Goal: Task Accomplishment & Management: Use online tool/utility

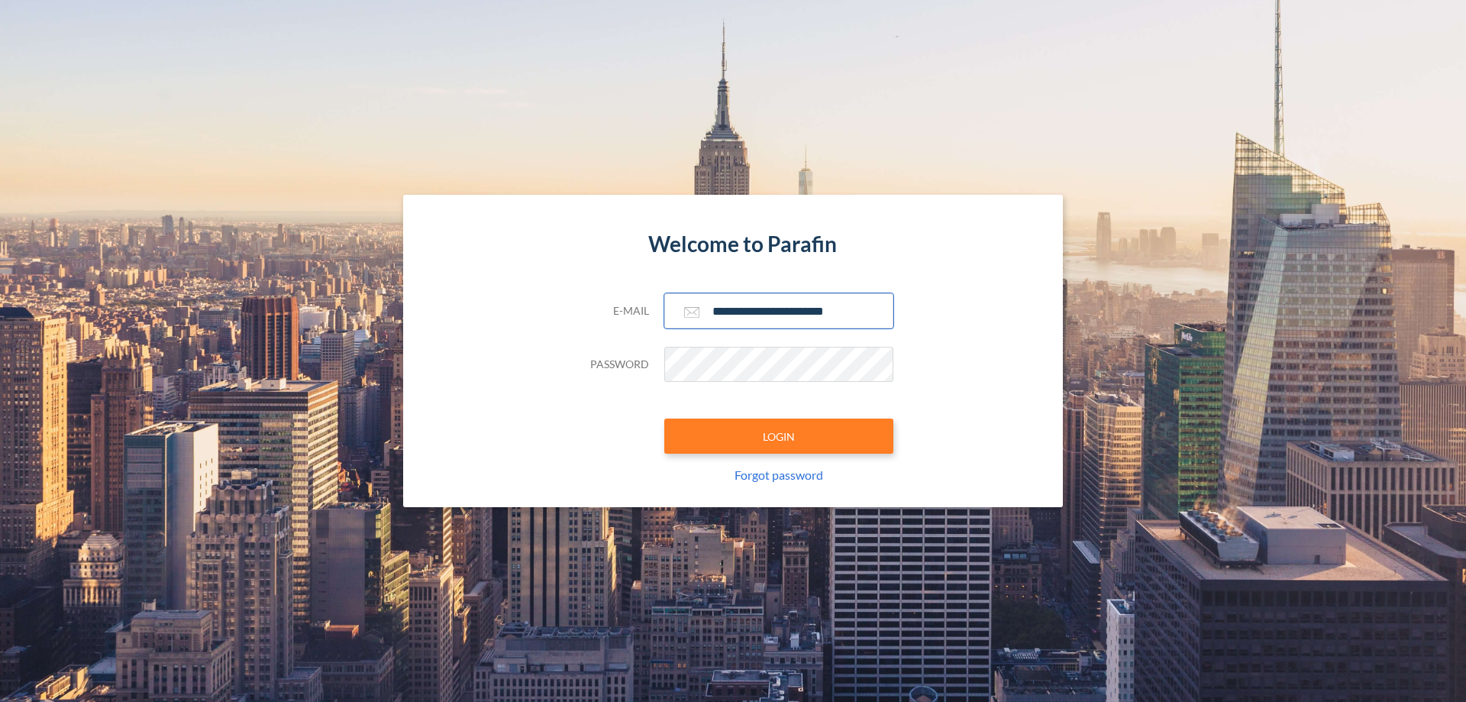
type input "**********"
click at [779, 436] on button "LOGIN" at bounding box center [778, 435] width 229 height 35
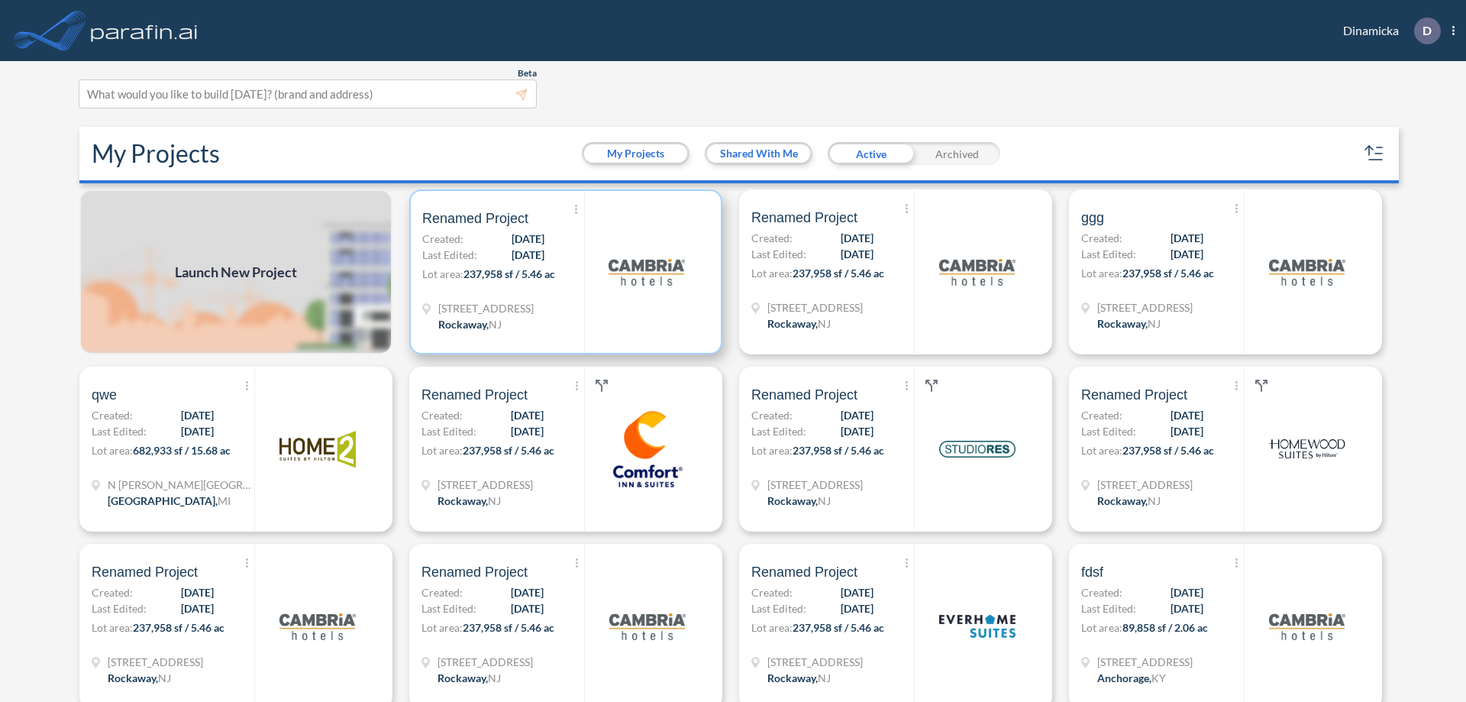
scroll to position [4, 0]
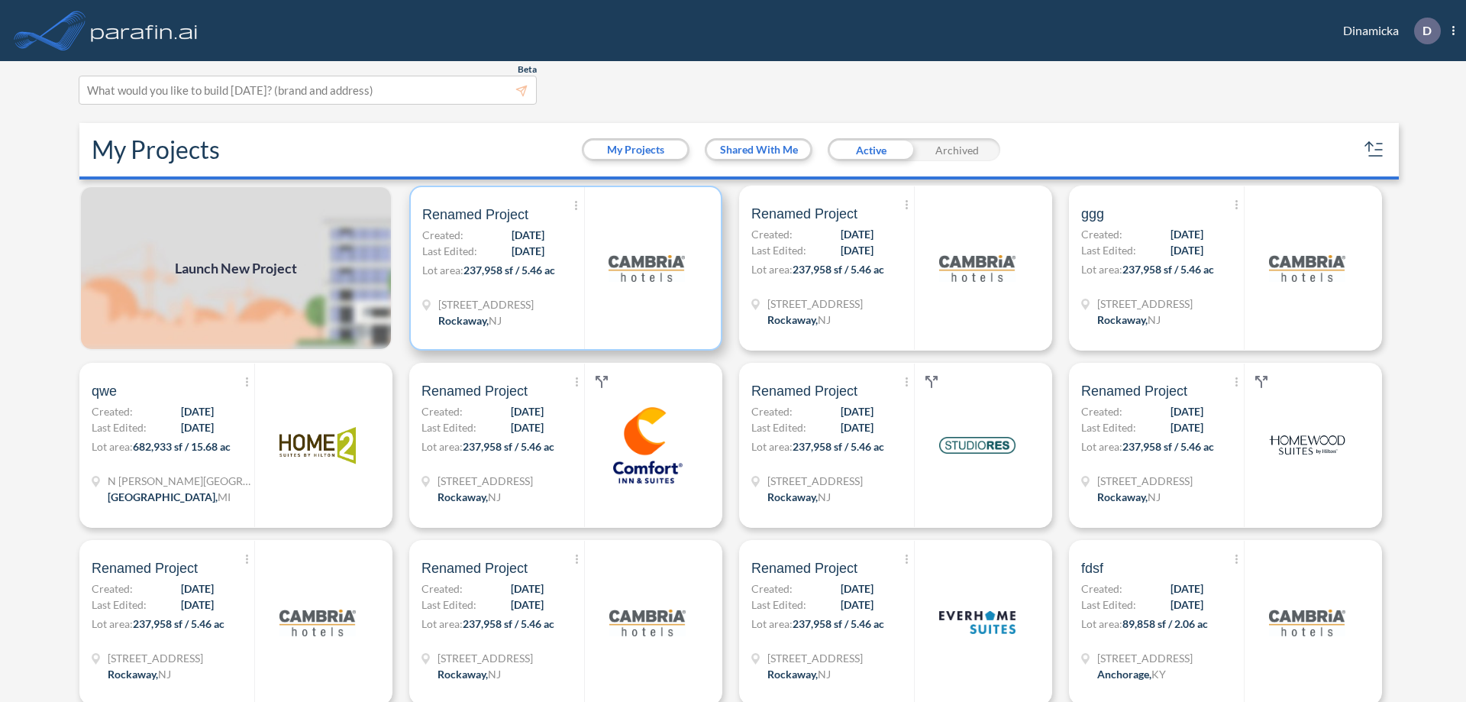
click at [563, 268] on p "Lot area: 237,958 sf / 5.46 ac" at bounding box center [503, 273] width 162 height 22
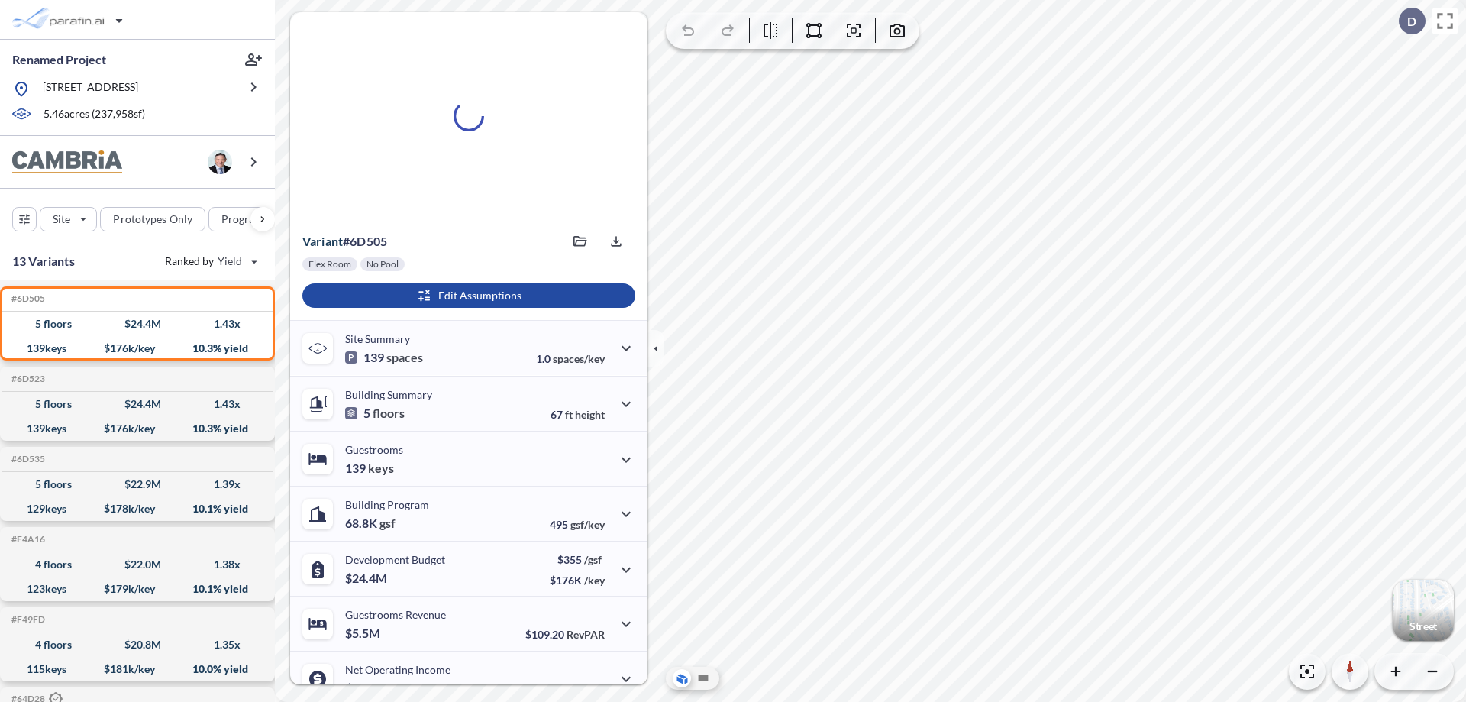
scroll to position [77, 0]
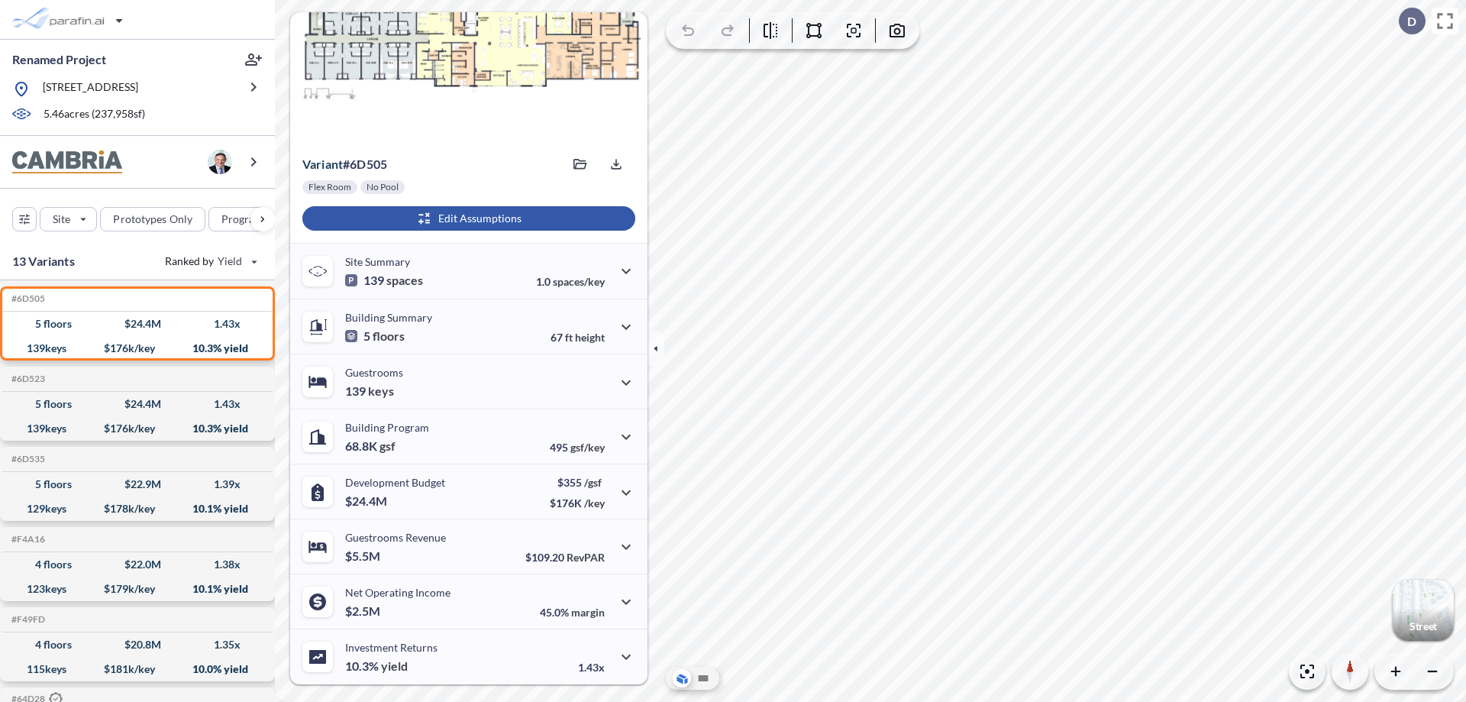
click at [467, 218] on div "button" at bounding box center [468, 218] width 333 height 24
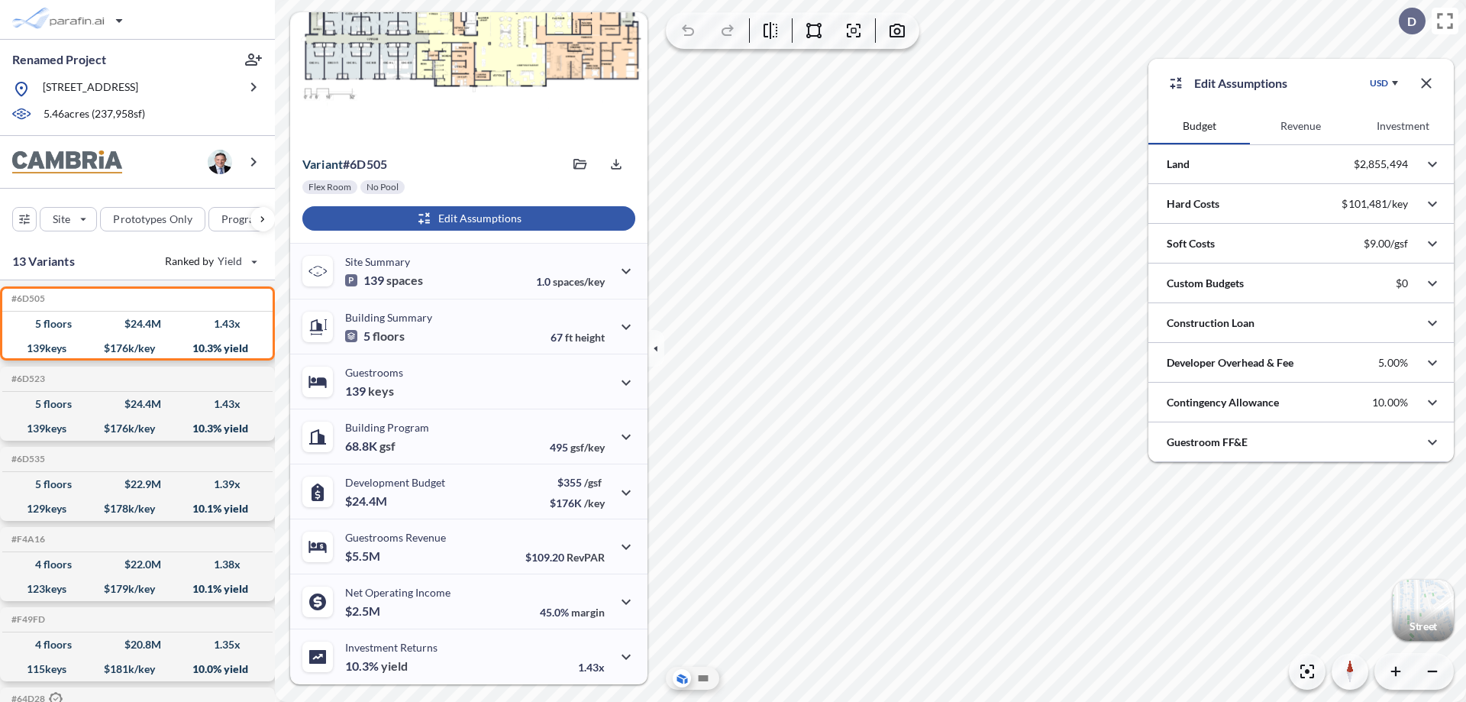
click at [1301, 126] on button "Revenue" at bounding box center [1301, 126] width 102 height 37
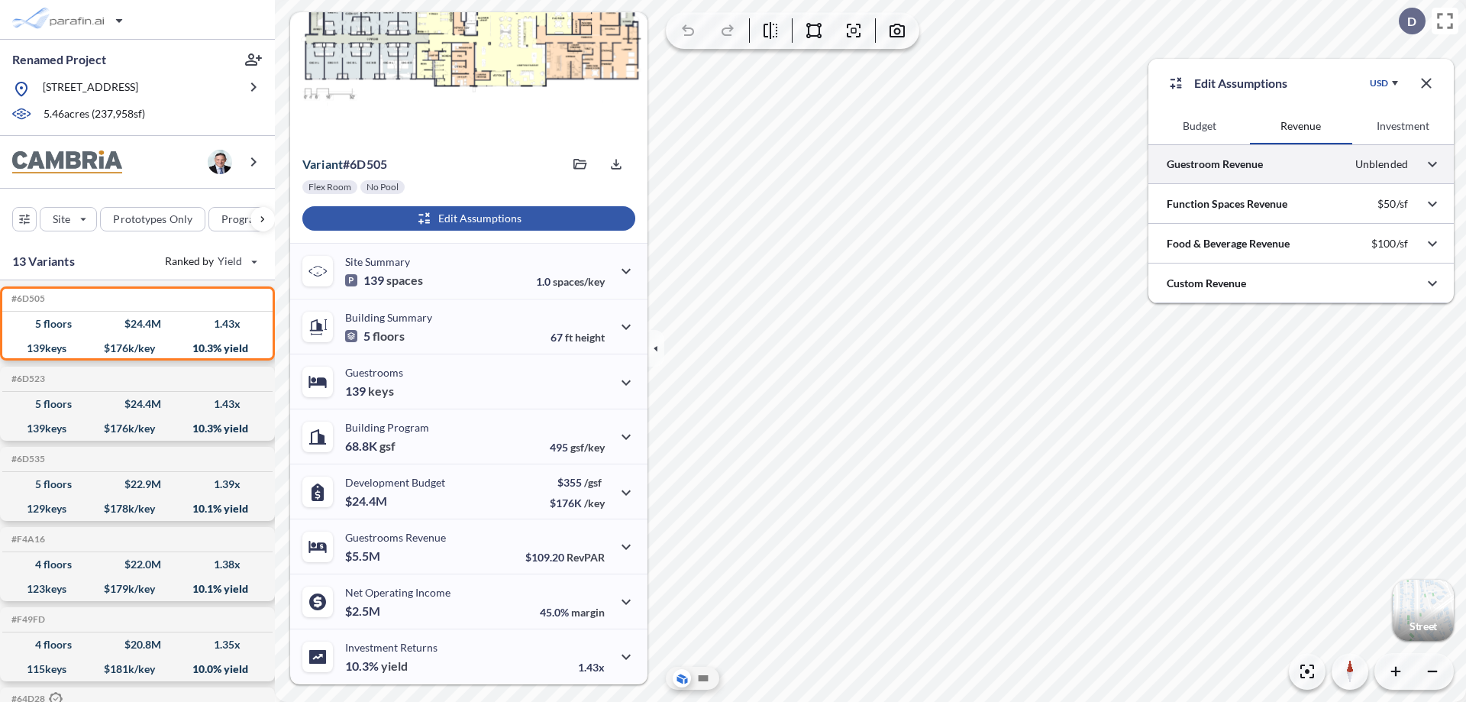
click at [1301, 164] on div at bounding box center [1301, 163] width 305 height 39
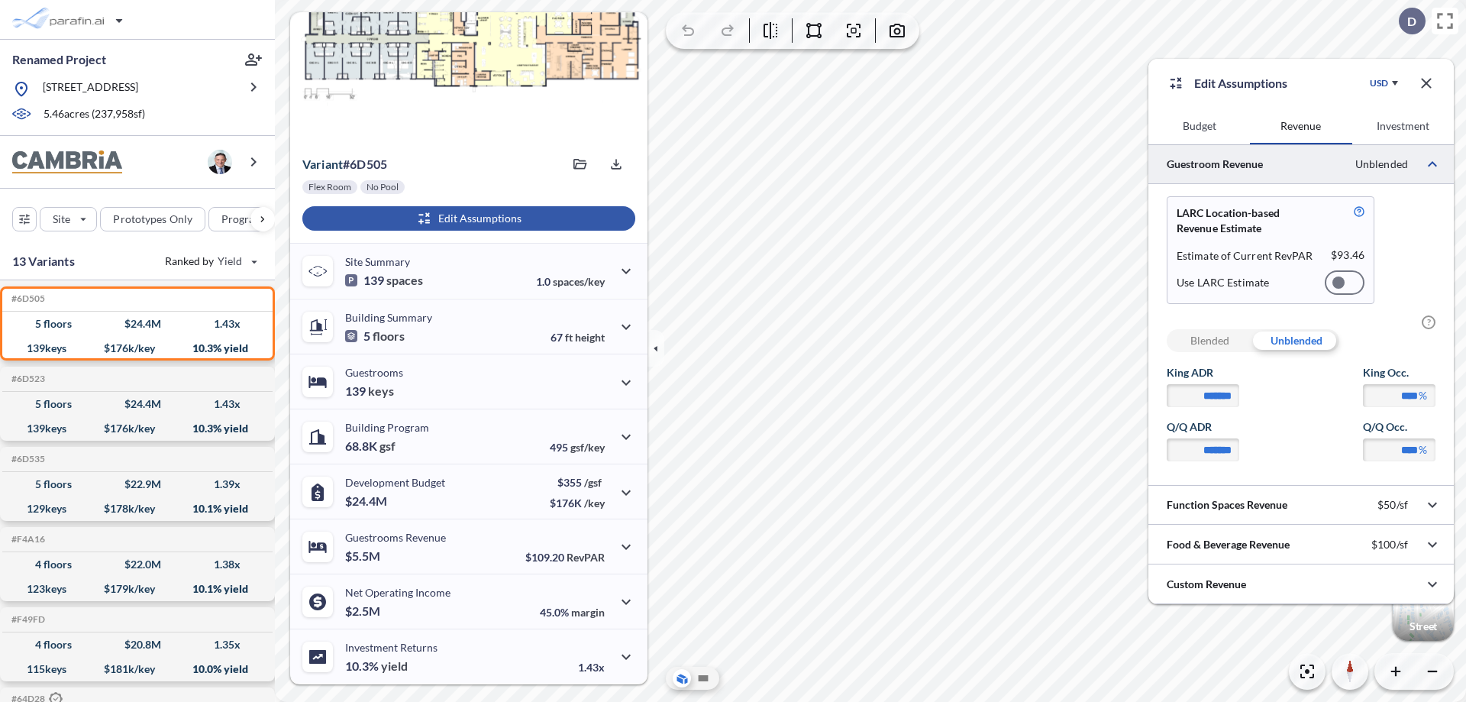
click at [1345, 283] on div at bounding box center [1345, 282] width 40 height 24
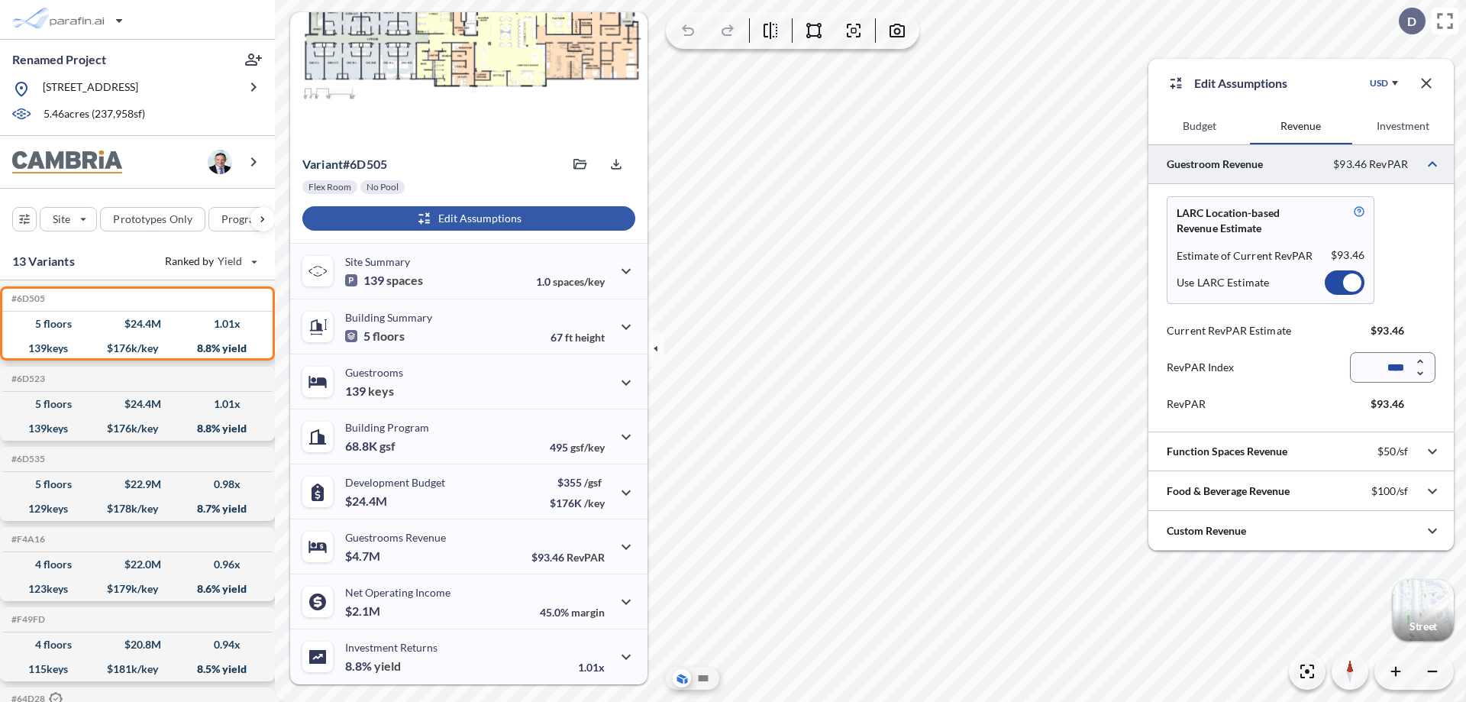
scroll to position [68, 0]
